Goal: Information Seeking & Learning: Check status

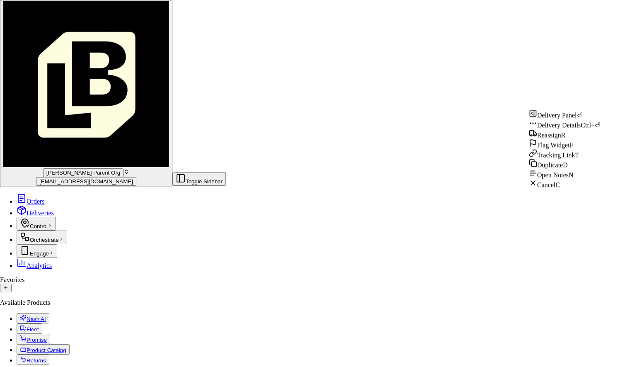
scroll to position [73, 0]
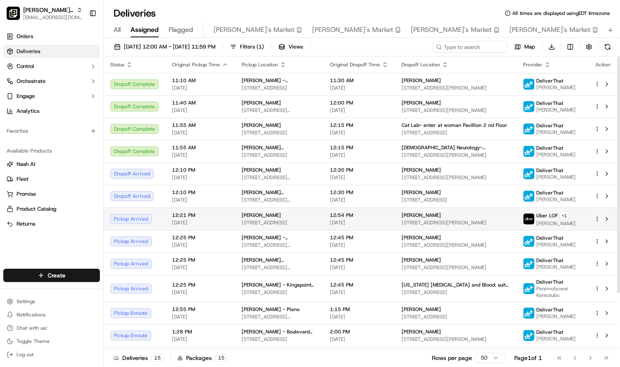
click at [598, 222] on html "Pei Wei Parent Org liz.janeway@peiwei.com Toggle Sidebar Orders Deliveries Cont…" at bounding box center [310, 183] width 620 height 367
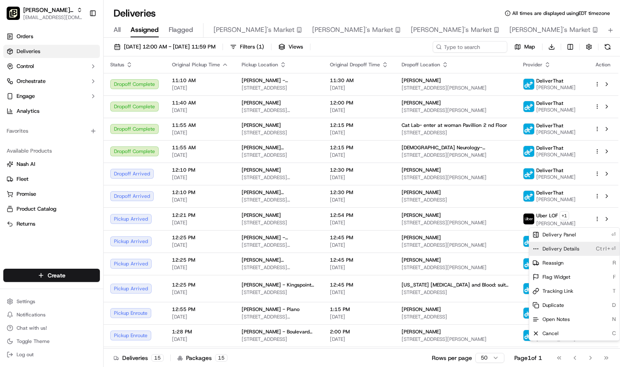
click at [580, 247] on div "Delivery Details Ctrl+⏎" at bounding box center [574, 248] width 90 height 14
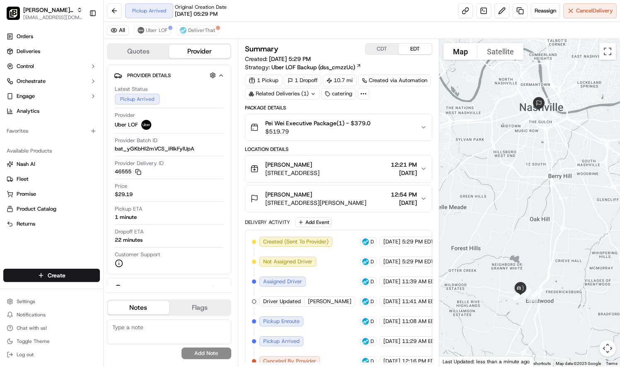
click at [382, 50] on button "CDT" at bounding box center [381, 48] width 33 height 11
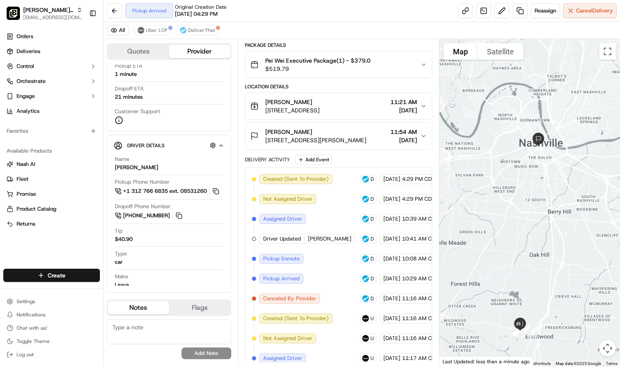
scroll to position [124, 0]
